Goal: Check status

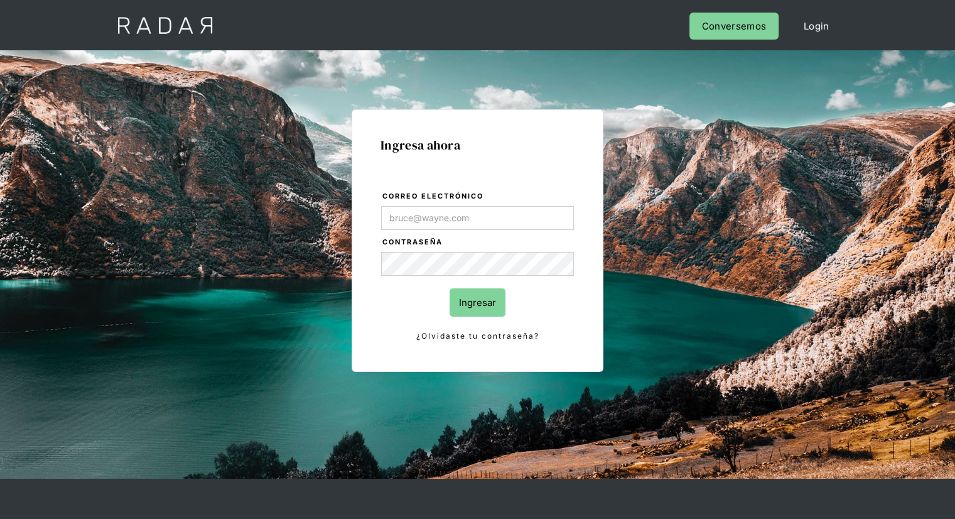
click at [443, 214] on input "Correo electrónico" at bounding box center [477, 218] width 193 height 24
type input "[EMAIL_ADDRESS][PERSON_NAME][DOMAIN_NAME]"
click at [478, 303] on input "Ingresar" at bounding box center [478, 302] width 56 height 28
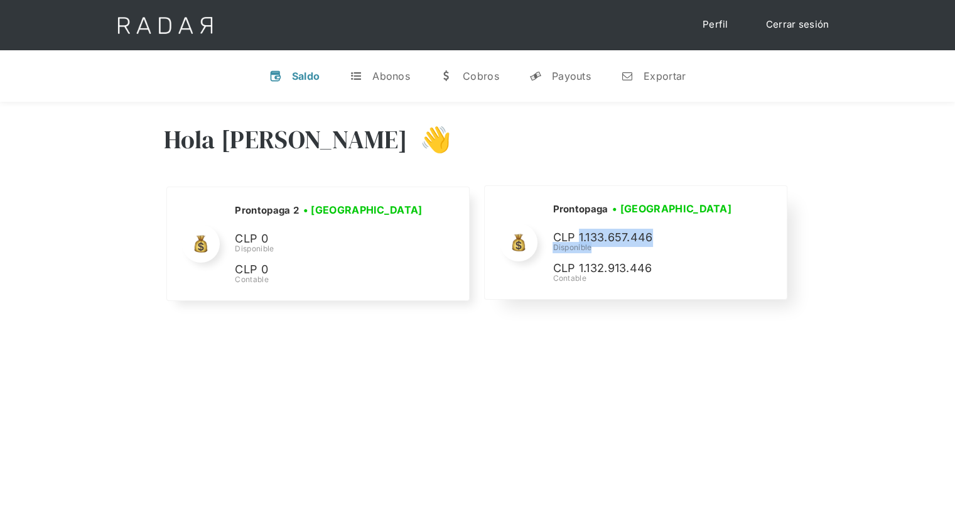
drag, startPoint x: 579, startPoint y: 239, endPoint x: 659, endPoint y: 248, distance: 80.9
click at [0, 0] on div "Prontopaga • [GEOGRAPHIC_DATA] • Desconectada CLP 1.133.657.446 Disponible CLP …" at bounding box center [0, 0] width 0 height 0
click at [0, 0] on div "Disponible" at bounding box center [0, 0] width 0 height 0
click at [379, 68] on link "t Abonos" at bounding box center [380, 76] width 80 height 33
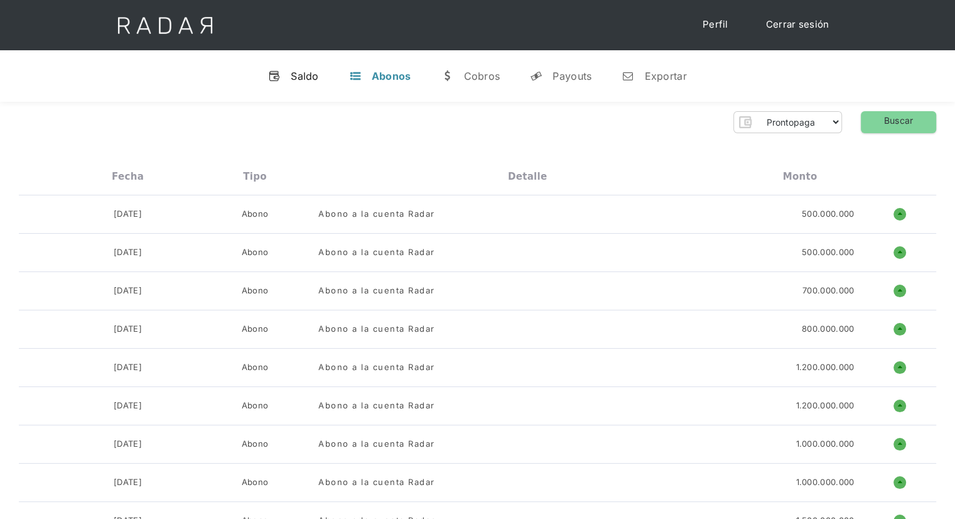
click at [302, 77] on div "Saldo" at bounding box center [305, 76] width 28 height 13
